Goal: Information Seeking & Learning: Learn about a topic

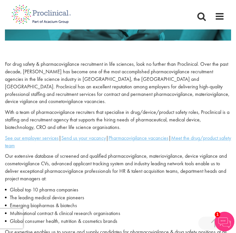
scroll to position [127, 0]
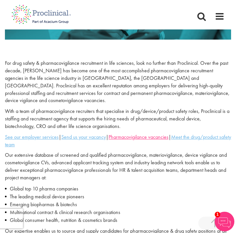
click at [129, 134] on u "Pharmacovigilance vacancies" at bounding box center [138, 137] width 60 height 7
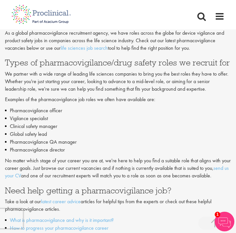
scroll to position [111, 0]
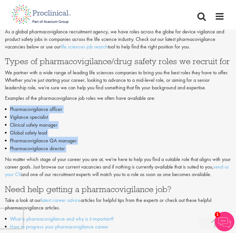
drag, startPoint x: 10, startPoint y: 104, endPoint x: 73, endPoint y: 151, distance: 78.2
click at [73, 151] on div "Types of pharmacovigilance/drug safety roles we recruit for We partner with a w…" at bounding box center [118, 144] width 226 height 174
copy ul "Pharmacovigilance officer Vigilance specialist Clinical safety manager Global s…"
click at [83, 145] on li "Pharmacovigilance director" at bounding box center [118, 149] width 226 height 8
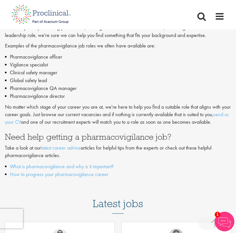
scroll to position [163, 0]
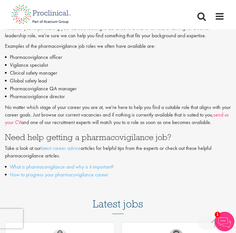
click at [224, 111] on link "send us your CV" at bounding box center [117, 118] width 224 height 14
click at [72, 96] on li "Pharmacovigilance director" at bounding box center [118, 97] width 226 height 8
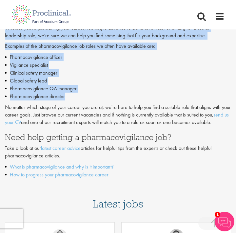
drag, startPoint x: 66, startPoint y: 93, endPoint x: 28, endPoint y: 52, distance: 55.6
copy body "Home Jobs About us Join us Contact Upload CV Home > Life Science Jobs > Pharmac…"
click at [114, 55] on li "Pharmacovigilance officer" at bounding box center [118, 57] width 226 height 8
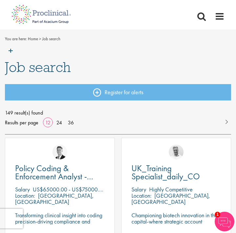
click at [7, 48] on img at bounding box center [41, 43] width 69 height 29
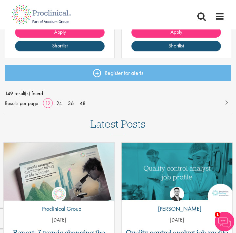
scroll to position [923, 0]
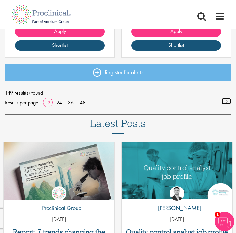
click at [226, 102] on link at bounding box center [227, 101] width 10 height 7
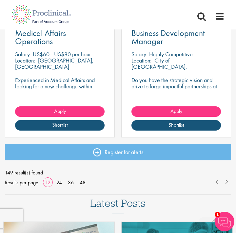
scroll to position [845, 0]
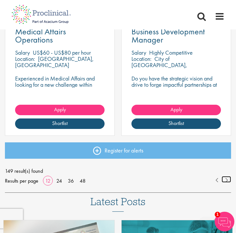
click at [226, 180] on link at bounding box center [227, 179] width 10 height 7
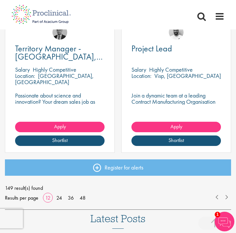
scroll to position [835, 0]
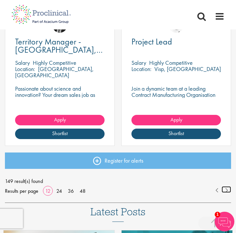
click at [226, 188] on link at bounding box center [227, 189] width 10 height 7
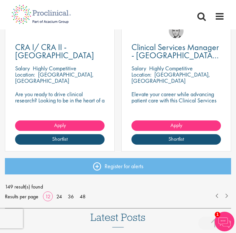
scroll to position [834, 0]
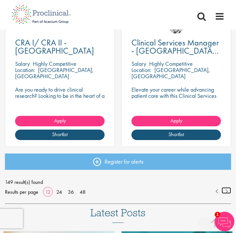
click at [224, 190] on link at bounding box center [227, 190] width 10 height 7
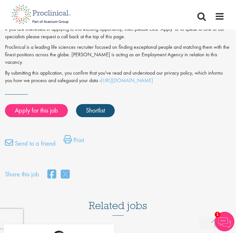
scroll to position [413, 0]
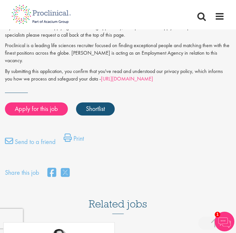
click at [143, 75] on link "https://www.proclinical.com/privacy-policy" at bounding box center [127, 78] width 52 height 7
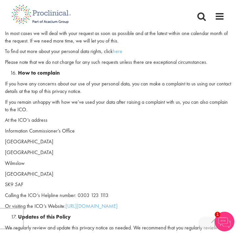
scroll to position [2430, 0]
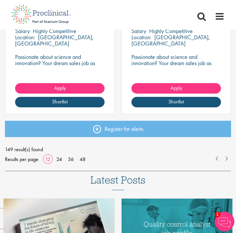
scroll to position [871, 0]
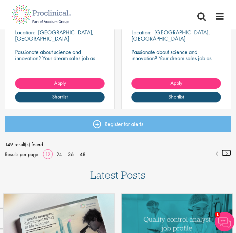
click at [228, 153] on link at bounding box center [227, 153] width 10 height 7
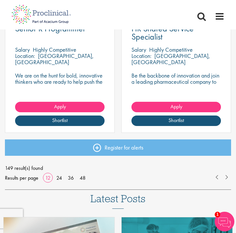
scroll to position [851, 0]
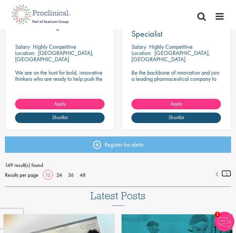
click at [226, 173] on link at bounding box center [227, 173] width 10 height 7
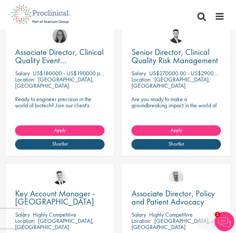
scroll to position [683, 0]
